Goal: Information Seeking & Learning: Learn about a topic

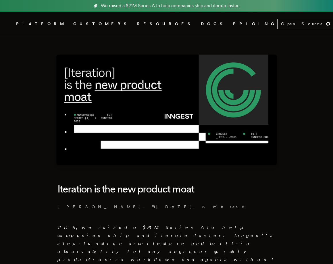
click at [0, 0] on plasmo-csui at bounding box center [0, 0] width 0 height 0
